Goal: Task Accomplishment & Management: Use online tool/utility

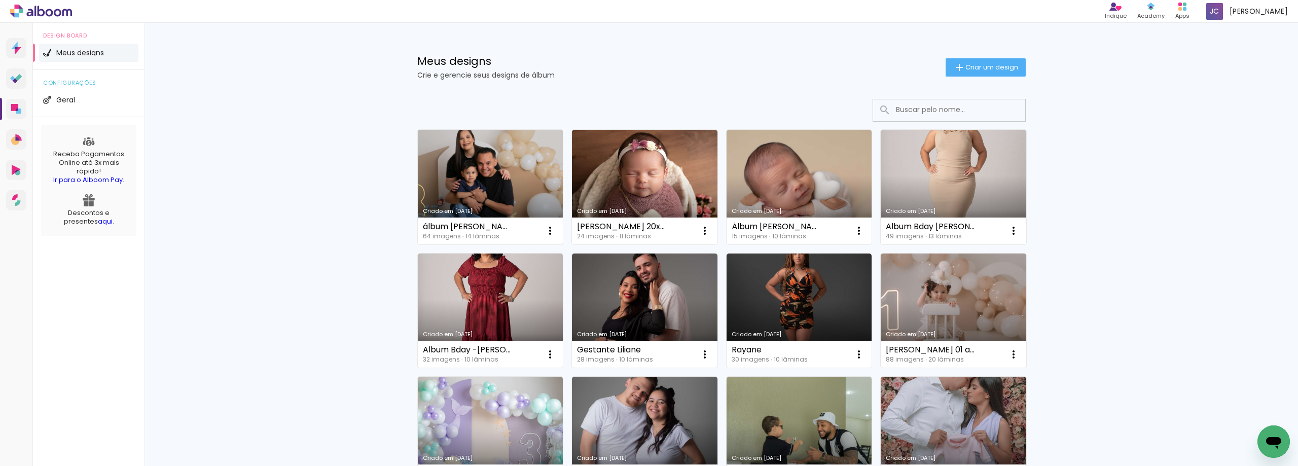
click at [493, 178] on link "Criado em [DATE]" at bounding box center [491, 187] width 146 height 115
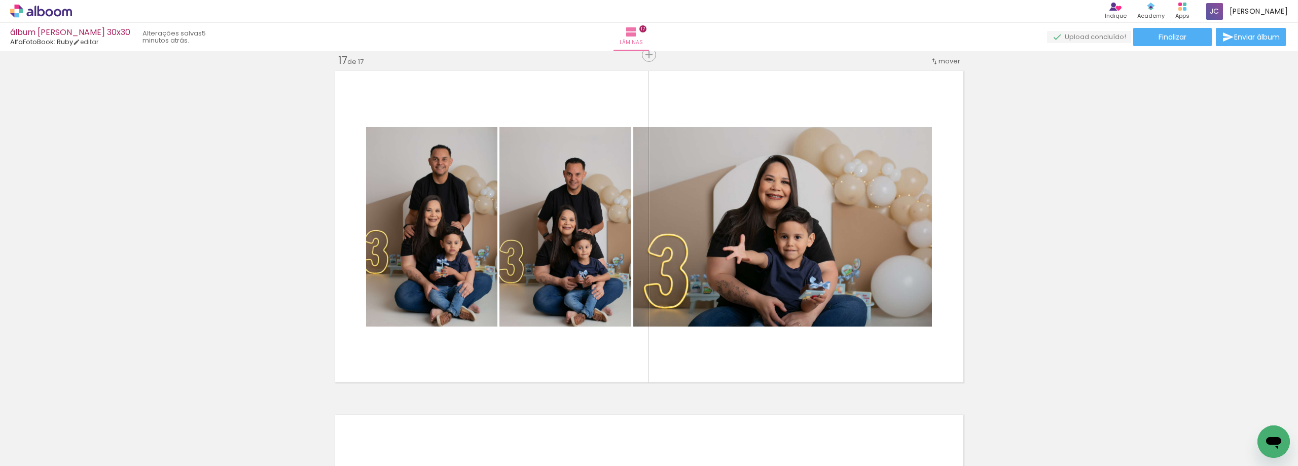
scroll to position [0, 2375]
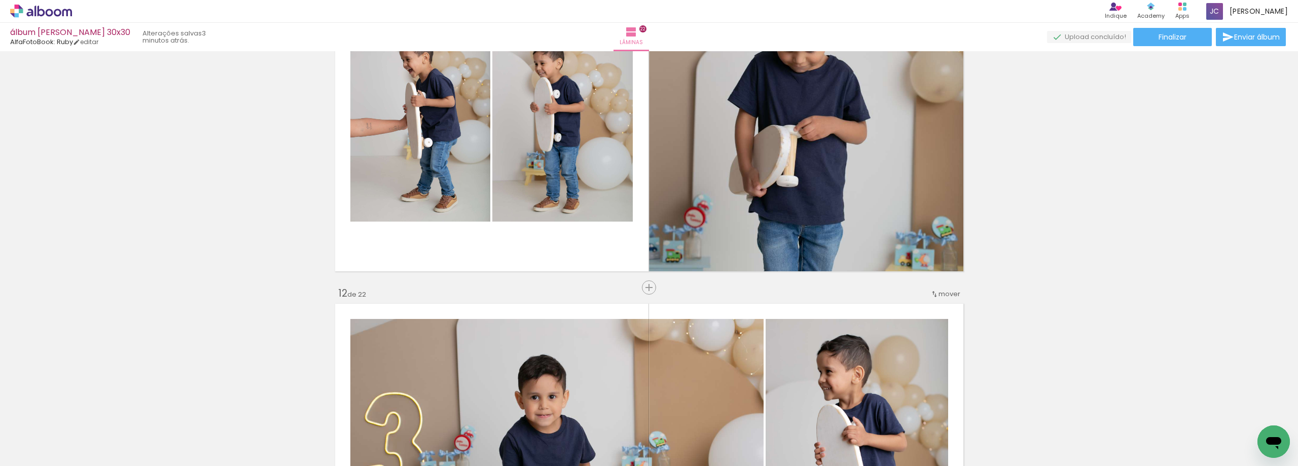
scroll to position [3592, 0]
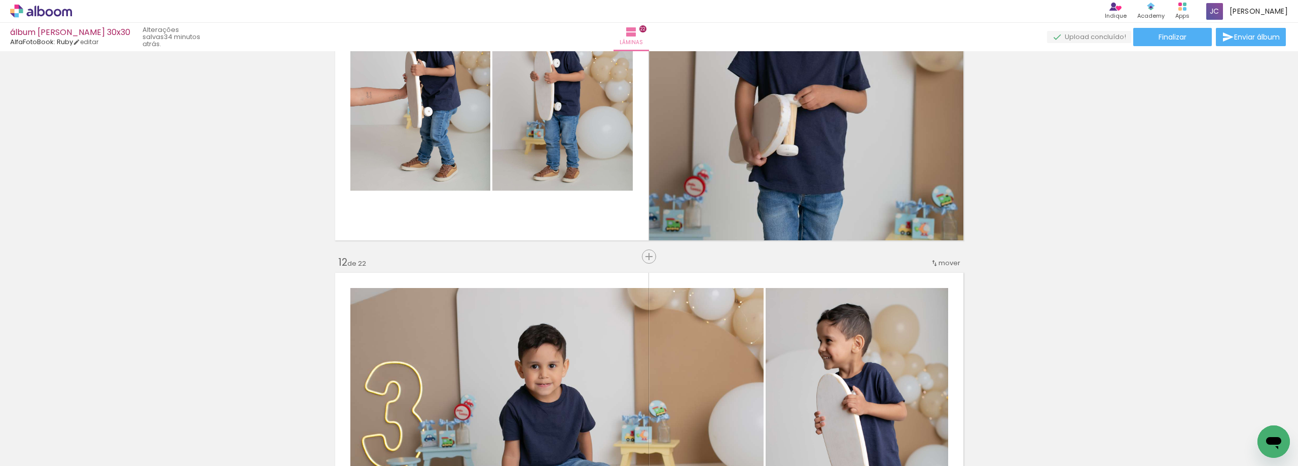
scroll to position [0, 2422]
